Goal: Find specific fact: Find specific fact

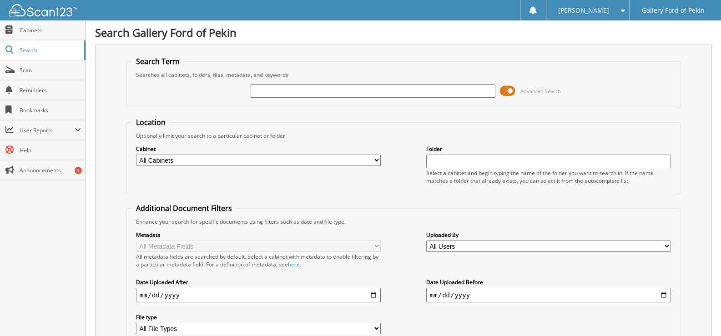
click at [393, 85] on input "text" at bounding box center [373, 91] width 245 height 14
type input "30975"
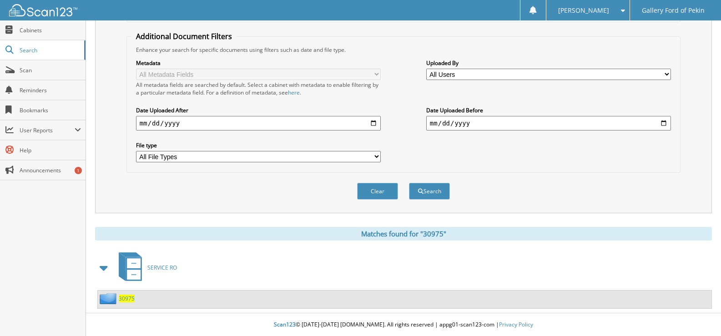
click at [124, 301] on span "30975" at bounding box center [127, 299] width 16 height 8
